Goal: Information Seeking & Learning: Learn about a topic

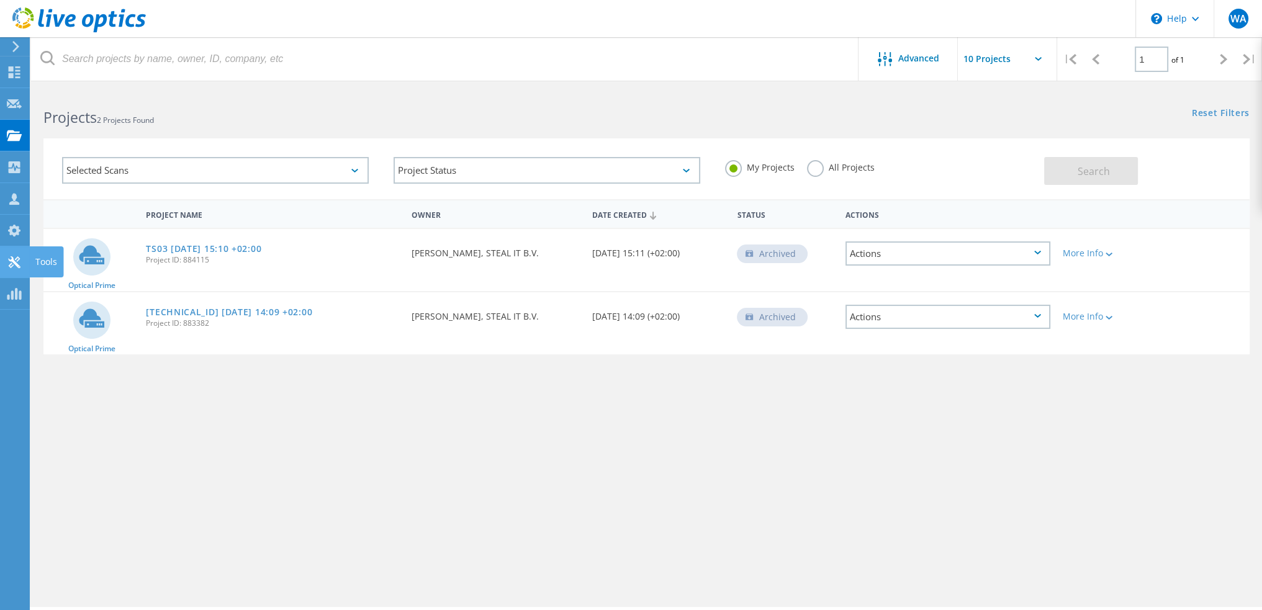
click at [20, 260] on icon at bounding box center [14, 262] width 15 height 12
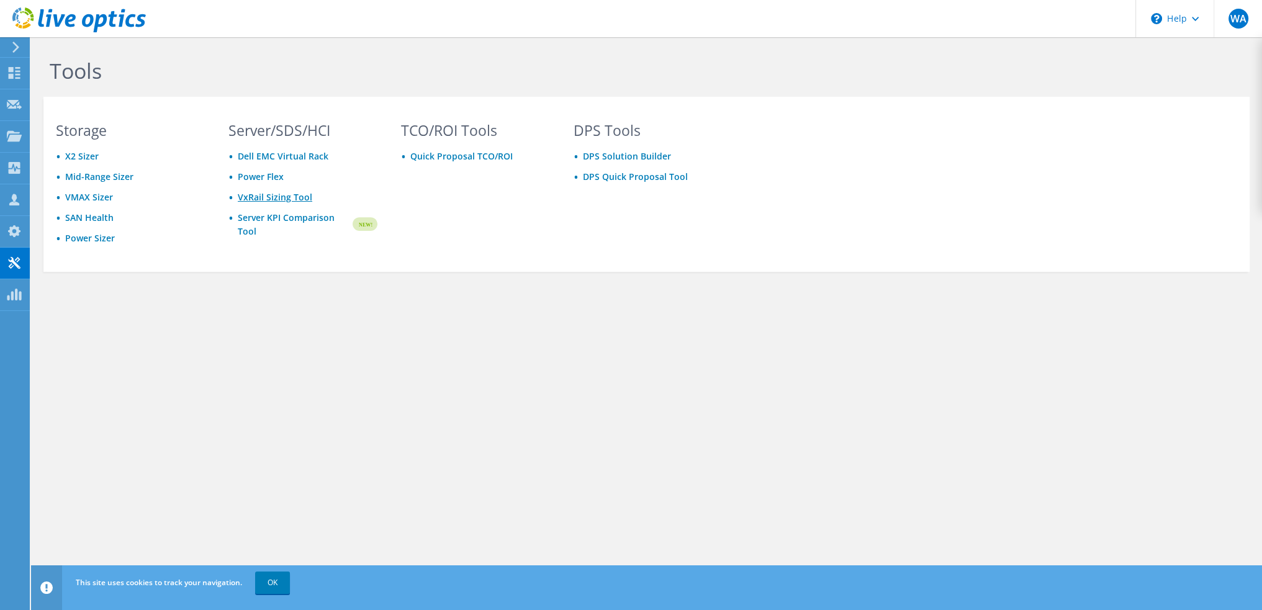
click at [273, 193] on link "VxRail Sizing Tool" at bounding box center [275, 197] width 74 height 12
click at [265, 220] on link "Server KPI Comparison Tool" at bounding box center [294, 224] width 113 height 27
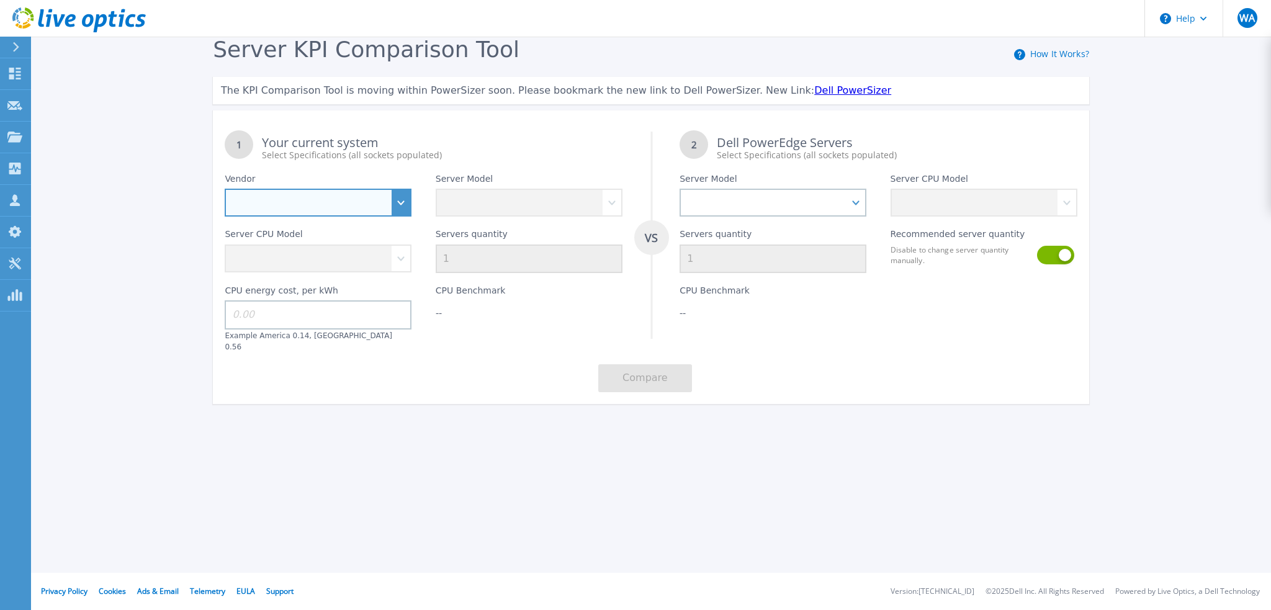
click at [400, 205] on select "Dell HPE Lenovo Supermicro" at bounding box center [318, 203] width 187 height 28
select select "Dell"
click at [225, 189] on select "Dell HPE Lenovo Supermicro" at bounding box center [318, 203] width 187 height 28
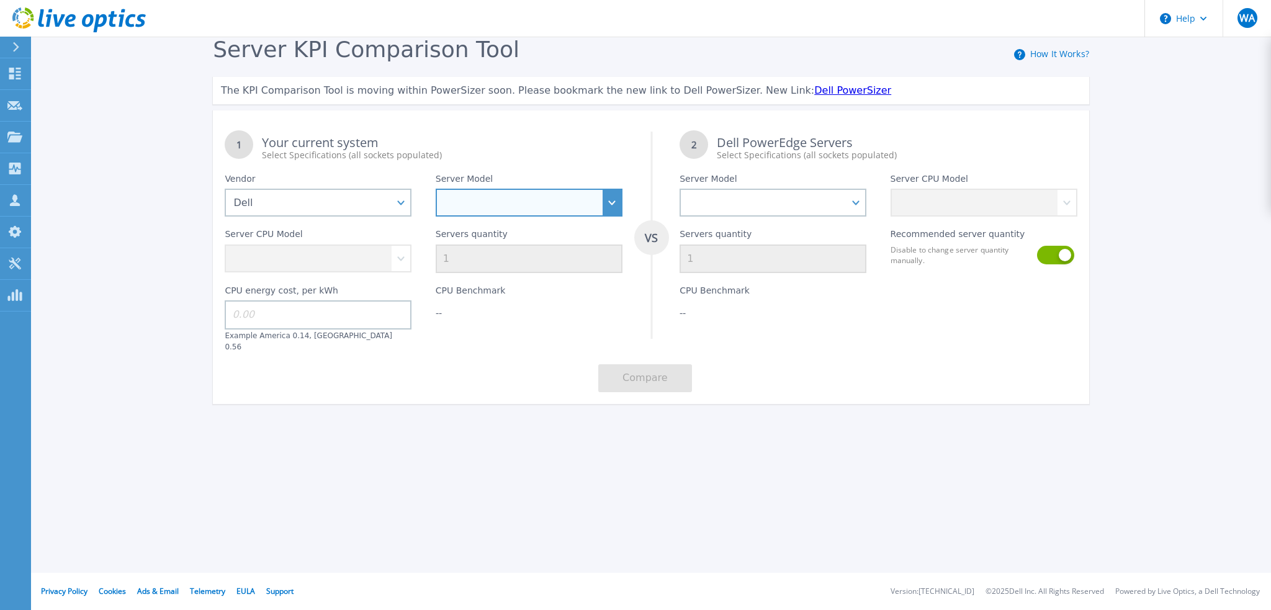
click at [533, 201] on select "PowerEdge C6520 PowerEdge C6525 PowerEdge HS5610 PowerEdge HS5620 PowerEdge R24…" at bounding box center [529, 203] width 187 height 28
click at [158, 148] on div "Server KPI Comparison Tool How It Works? The KPI Comparison Tool is moving with…" at bounding box center [635, 232] width 1271 height 464
click at [11, 261] on icon at bounding box center [15, 264] width 12 height 12
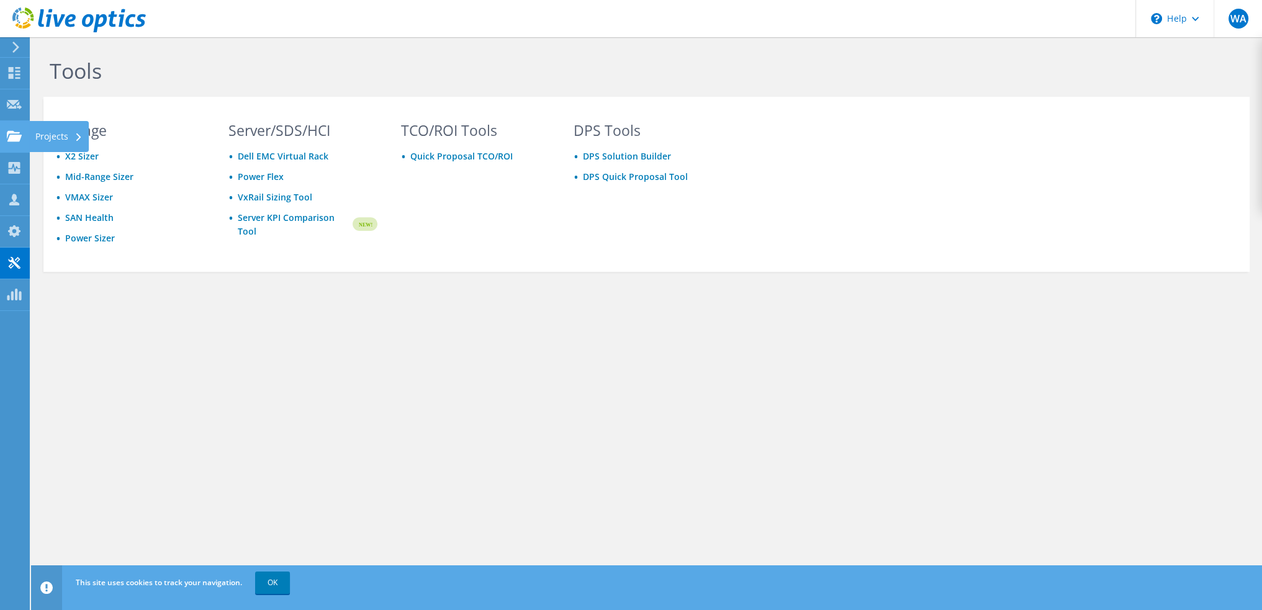
click at [10, 135] on use at bounding box center [14, 135] width 15 height 11
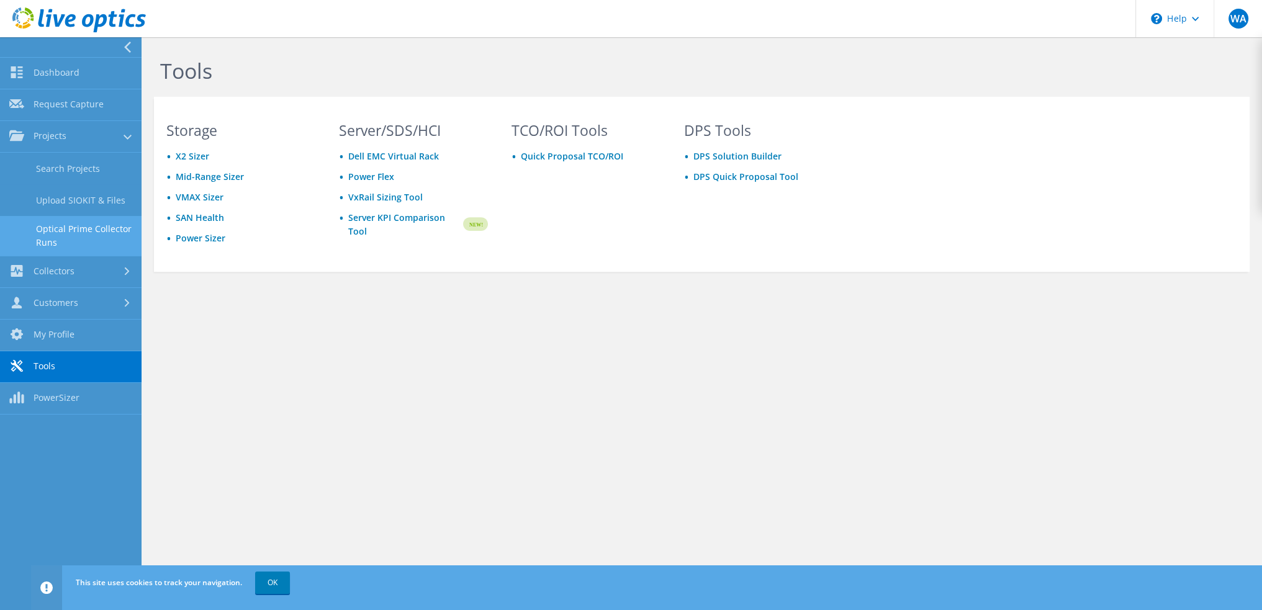
click at [76, 233] on link "Optical Prime Collector Runs" at bounding box center [70, 236] width 141 height 40
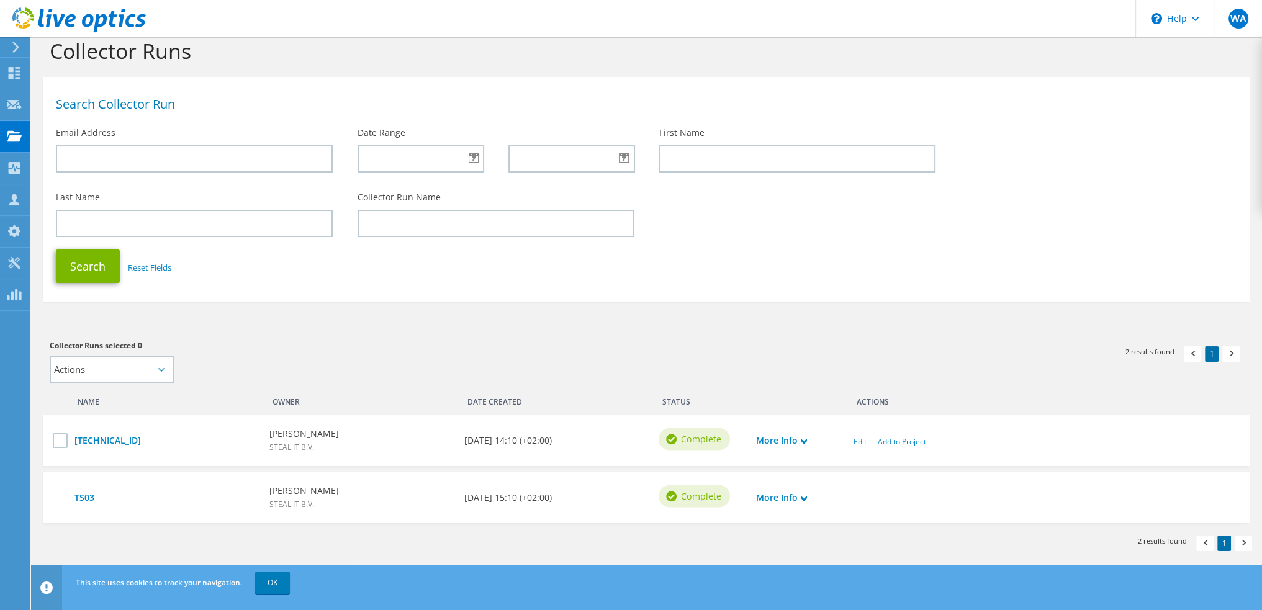
scroll to position [25, 0]
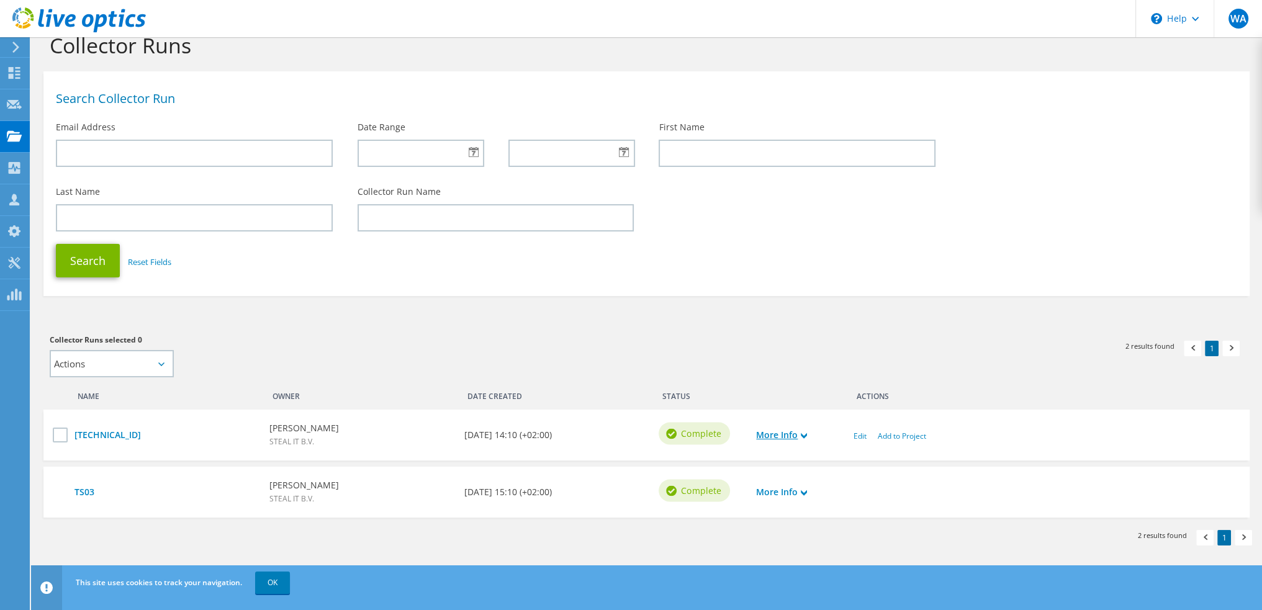
click at [805, 434] on use at bounding box center [804, 436] width 6 height 6
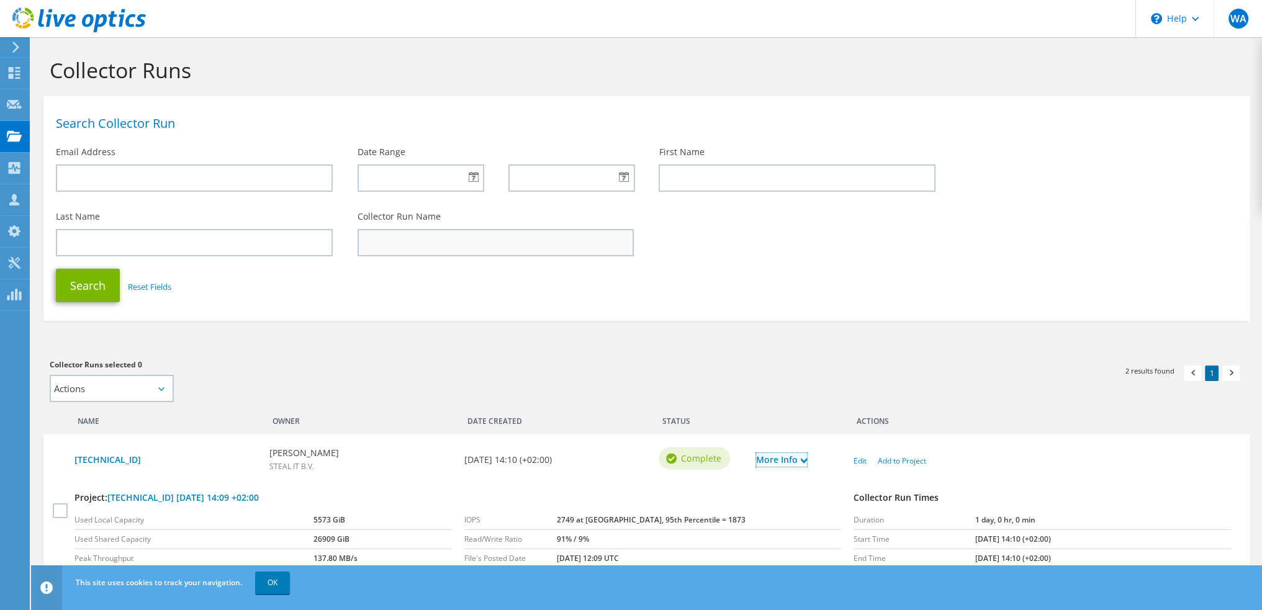
scroll to position [0, 0]
click at [9, 167] on use at bounding box center [15, 168] width 12 height 12
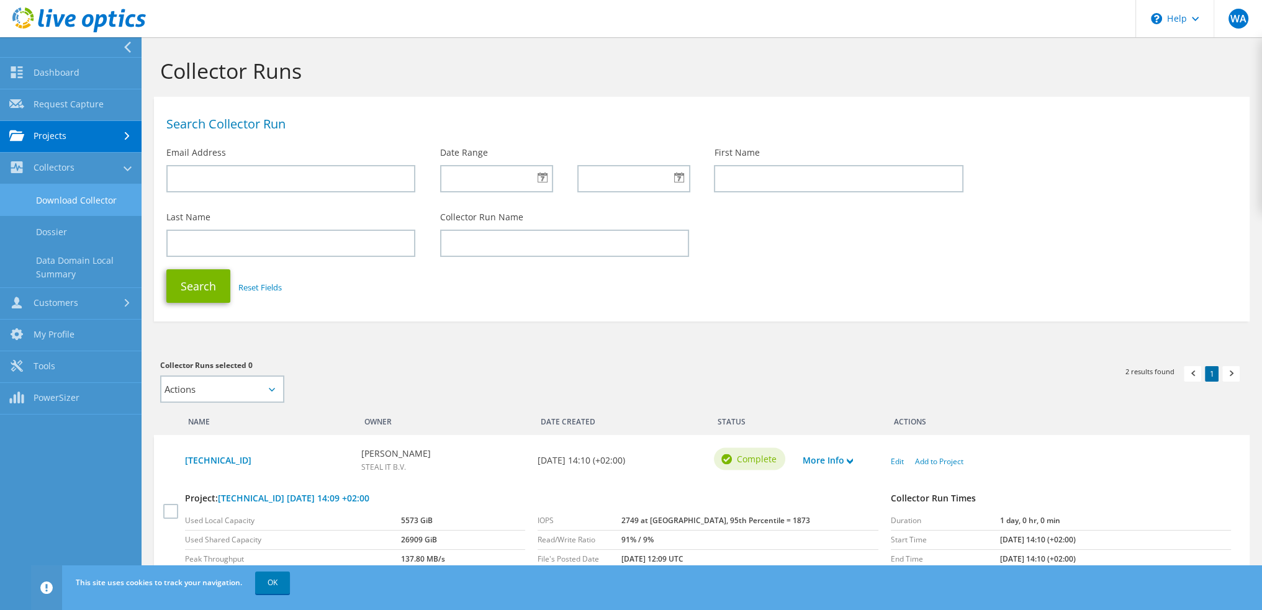
click at [63, 199] on link "Download Collector" at bounding box center [70, 200] width 141 height 32
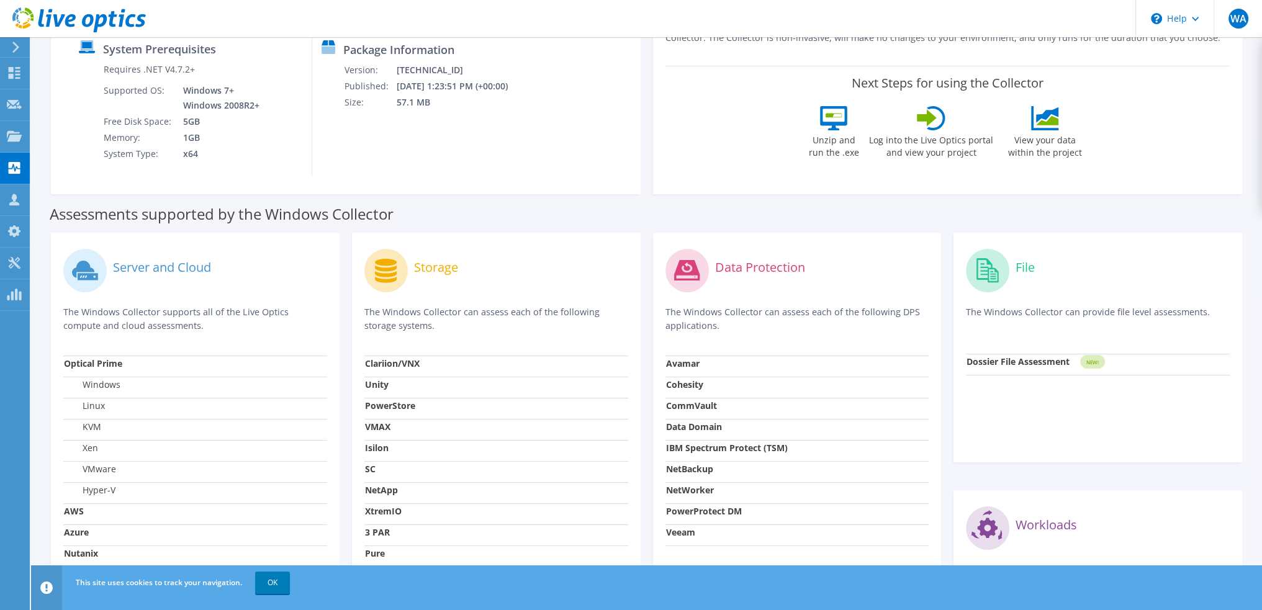
scroll to position [349, 0]
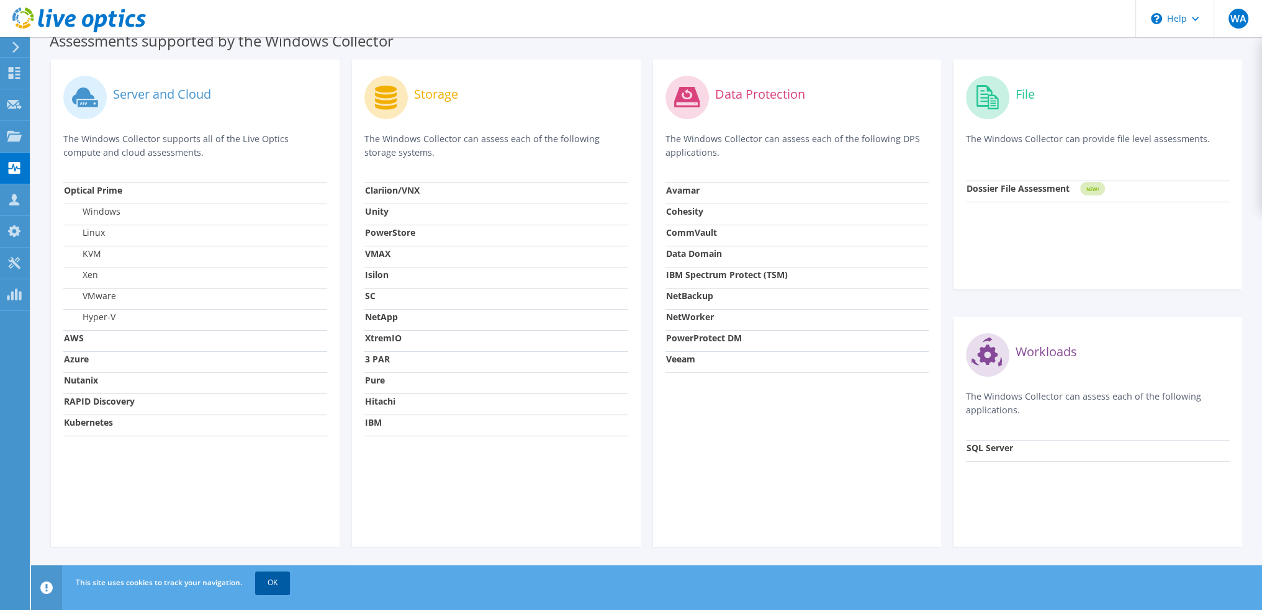
click at [256, 583] on link "OK" at bounding box center [272, 583] width 35 height 22
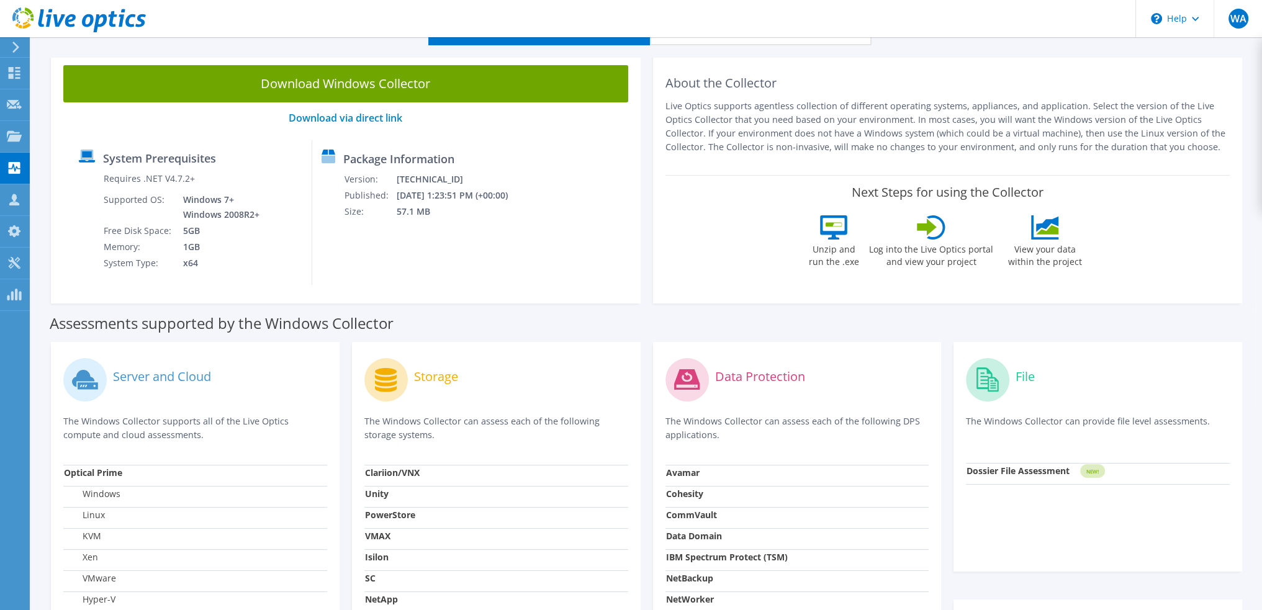
scroll to position [0, 0]
